Goal: Task Accomplishment & Management: Manage account settings

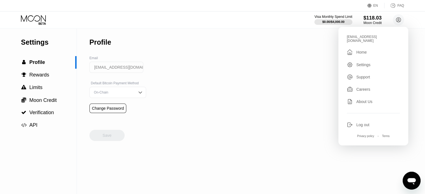
click at [276, 74] on div "Settings  Profile  Rewards  Limits  Moon Credit  Verification  API Profil…" at bounding box center [212, 112] width 425 height 166
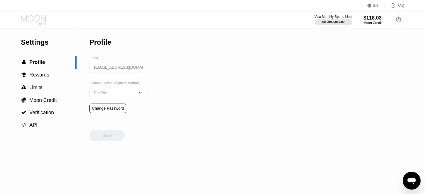
click at [31, 16] on icon at bounding box center [34, 20] width 26 height 10
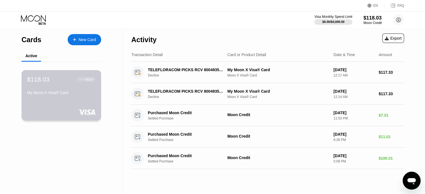
click at [89, 101] on div "$118.03 ● ● ● ● 9014 My Moon X Visa® Card" at bounding box center [62, 95] width 80 height 51
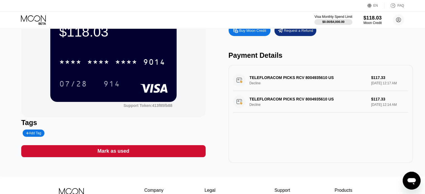
scroll to position [29, 0]
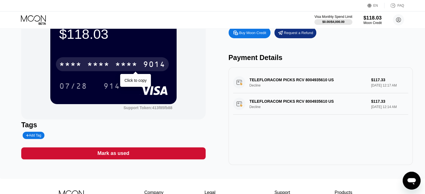
click at [149, 62] on div "9014" at bounding box center [154, 65] width 22 height 9
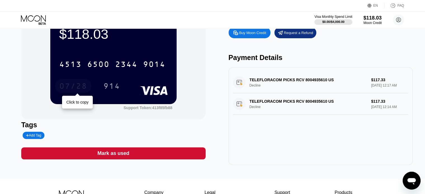
click at [82, 90] on div "07/28" at bounding box center [73, 86] width 28 height 9
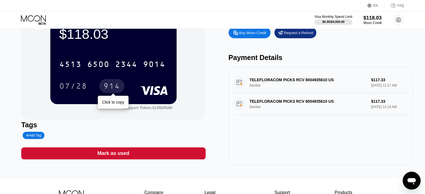
click at [113, 88] on div "914" at bounding box center [111, 86] width 17 height 9
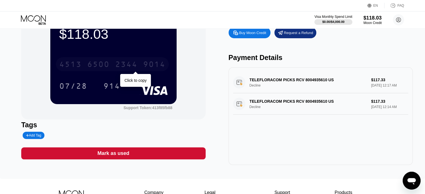
click at [138, 67] on div "[CREDIT_CARD_NUMBER]" at bounding box center [112, 64] width 113 height 14
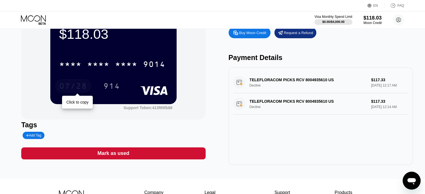
click at [81, 89] on div "07/28" at bounding box center [73, 86] width 28 height 9
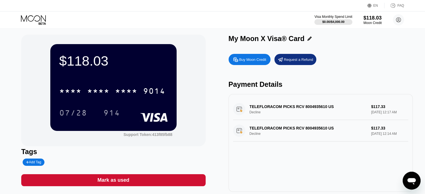
scroll to position [0, 0]
